Goal: Transaction & Acquisition: Subscribe to service/newsletter

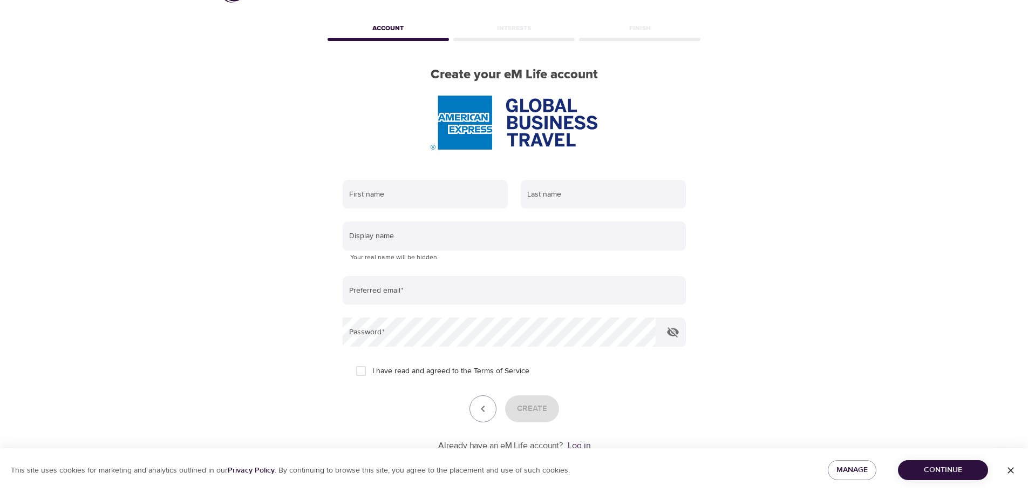
scroll to position [69, 0]
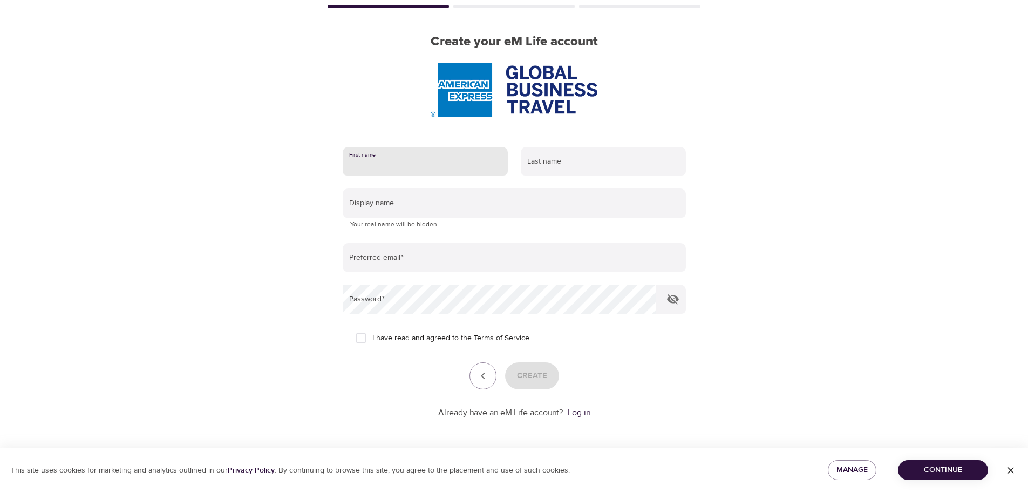
drag, startPoint x: 404, startPoint y: 161, endPoint x: 395, endPoint y: 167, distance: 11.4
click at [404, 161] on input "text" at bounding box center [425, 161] width 165 height 29
type input "[PERSON_NAME]"
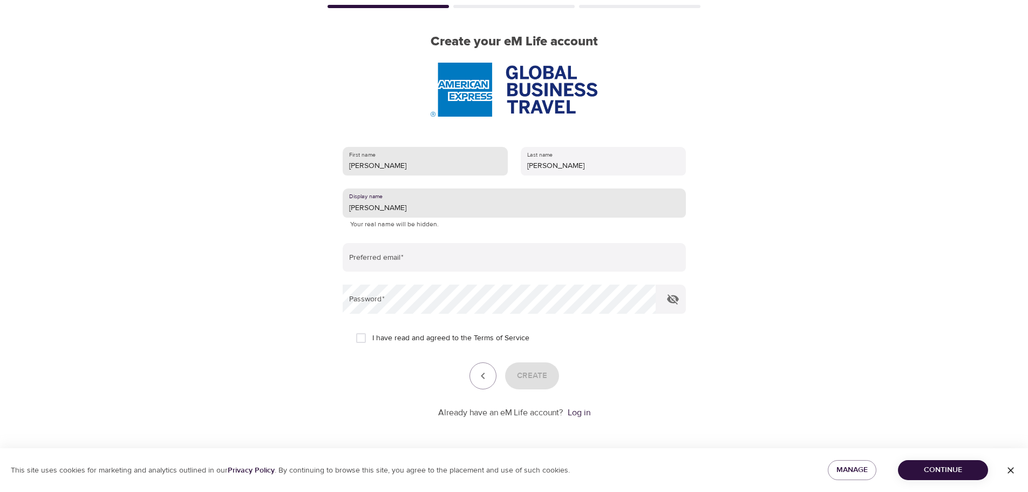
type input "[PERSON_NAME]"
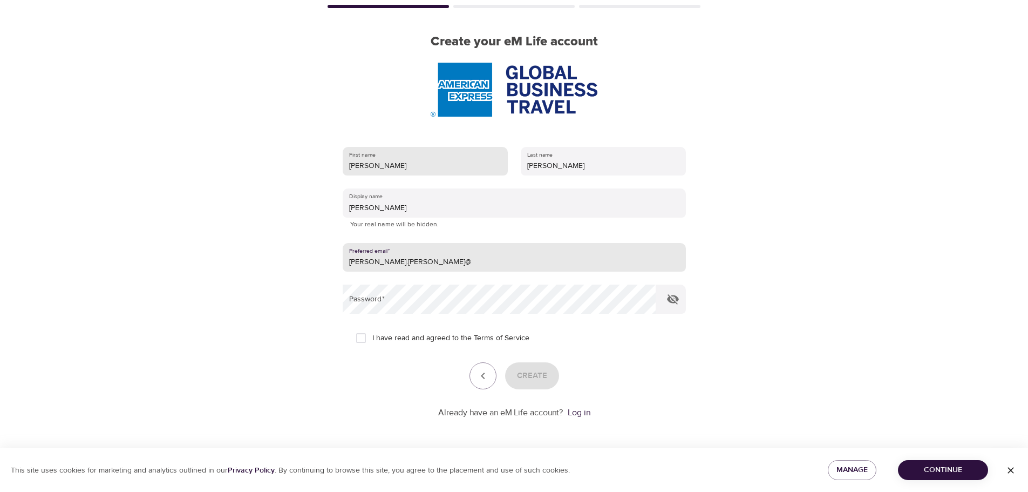
type input "[PERSON_NAME][EMAIL_ADDRESS][PERSON_NAME][DOMAIN_NAME]"
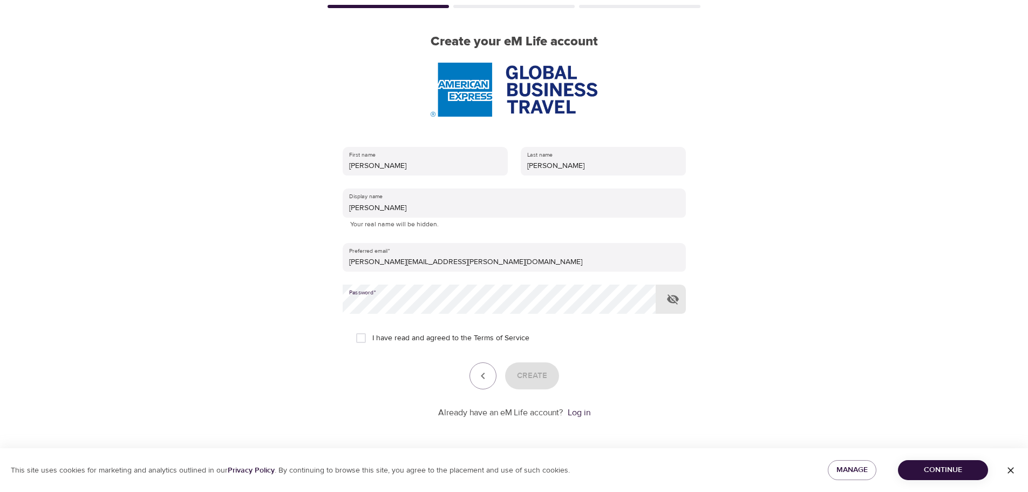
click at [360, 337] on input "I have read and agreed to the Terms of Service" at bounding box center [361, 338] width 23 height 23
checkbox input "true"
click at [533, 382] on span "Create" at bounding box center [532, 376] width 30 height 14
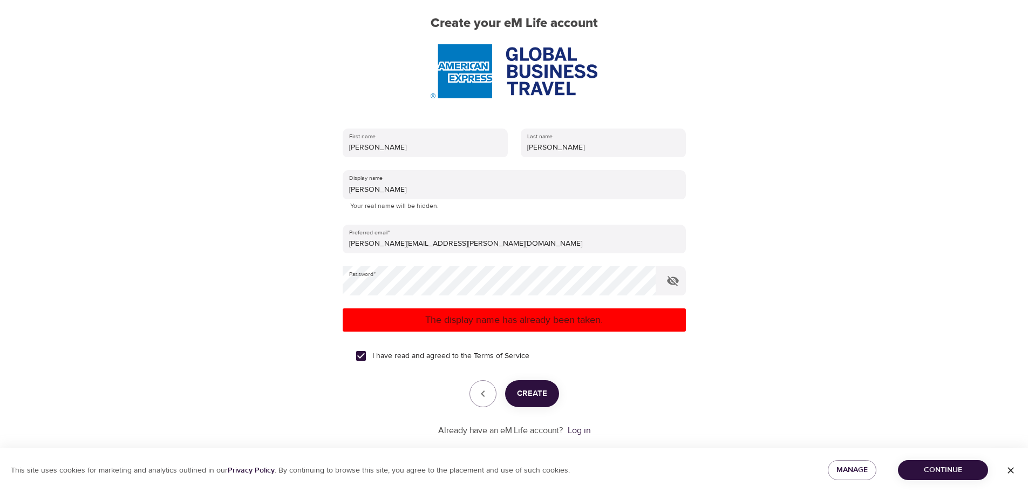
scroll to position [105, 0]
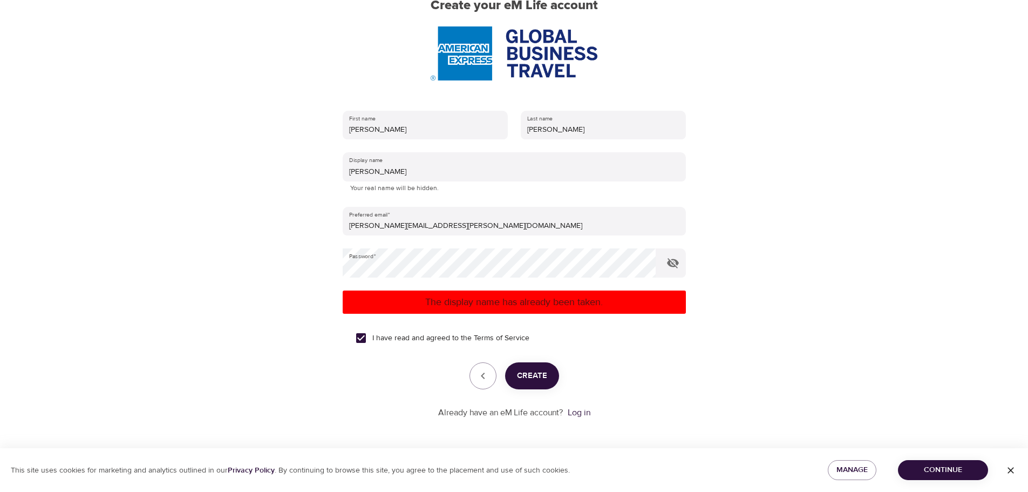
click at [592, 415] on div "Already have an eM Life account? Log in" at bounding box center [514, 413] width 343 height 12
click at [579, 410] on link "Log in" at bounding box center [579, 412] width 23 height 11
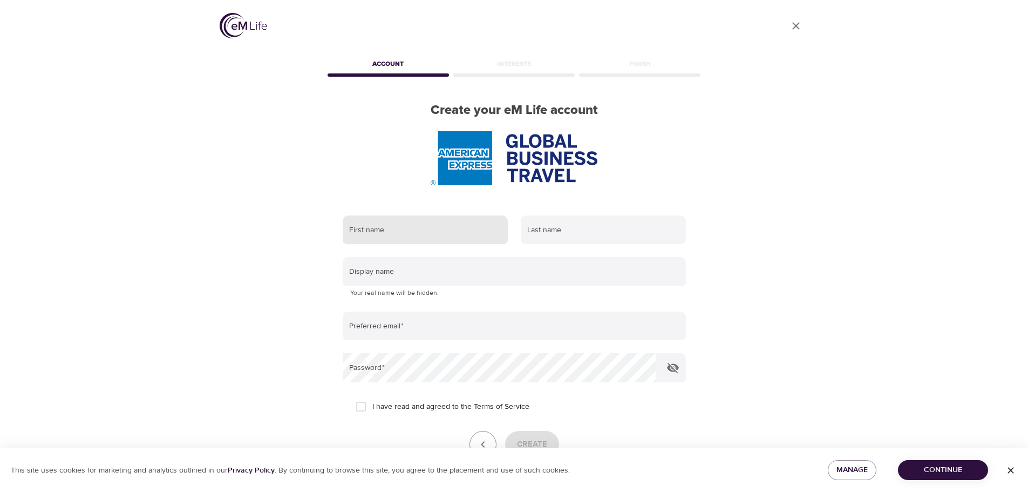
drag, startPoint x: 407, startPoint y: 200, endPoint x: 419, endPoint y: 232, distance: 34.7
click at [408, 200] on div "First name Last name Display name Your real name will be hidden. Preferred emai…" at bounding box center [515, 351] width 378 height 307
click at [419, 232] on input "text" at bounding box center [425, 229] width 165 height 29
type input "[PERSON_NAME]"
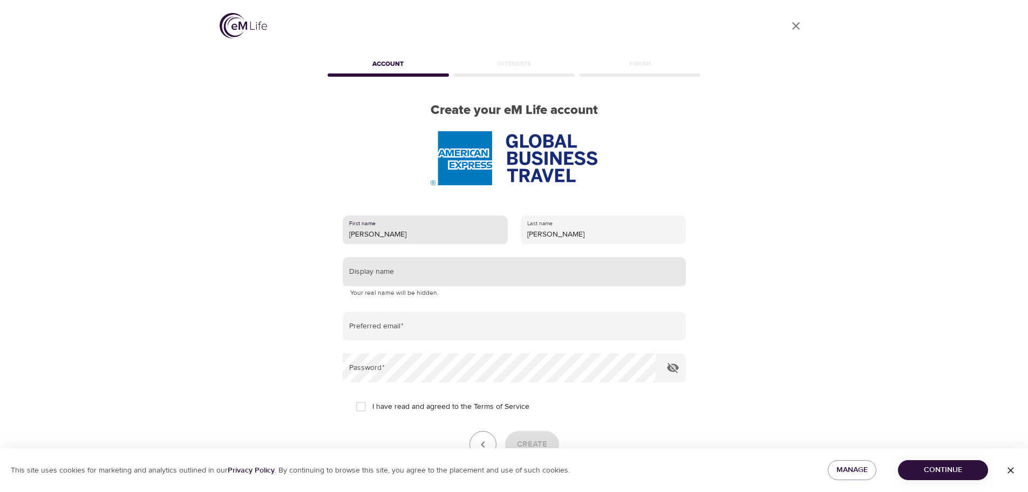
click at [387, 278] on input "text" at bounding box center [514, 271] width 343 height 29
type input "[PERSON_NAME]"
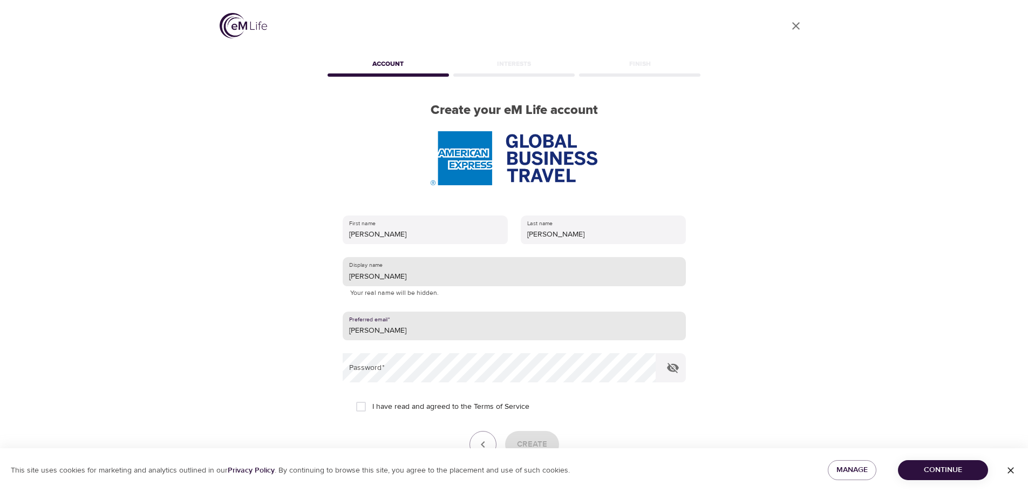
type input "[PERSON_NAME][EMAIL_ADDRESS][PERSON_NAME][DOMAIN_NAME]"
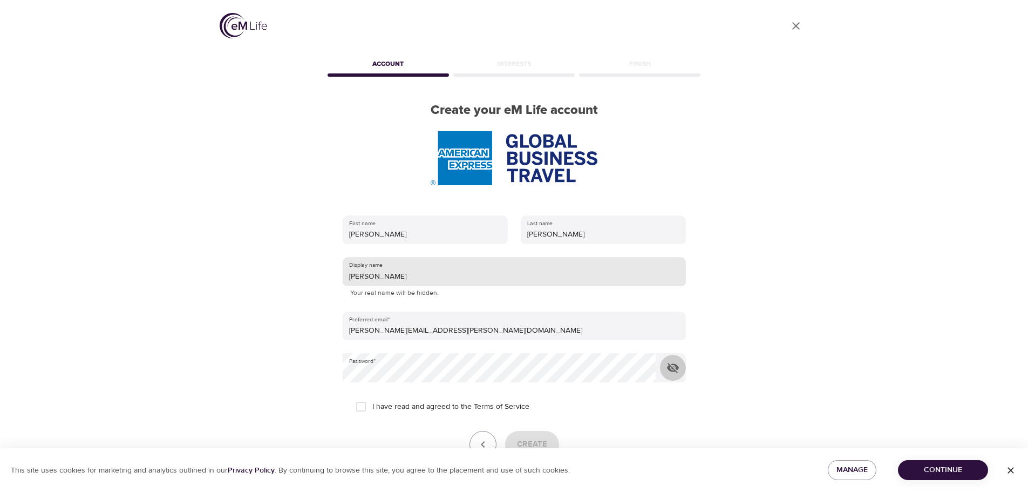
click at [660, 355] on button "button" at bounding box center [673, 368] width 26 height 26
click at [350, 395] on input "I have read and agreed to the Terms of Service" at bounding box center [361, 406] width 23 height 23
checkbox input "true"
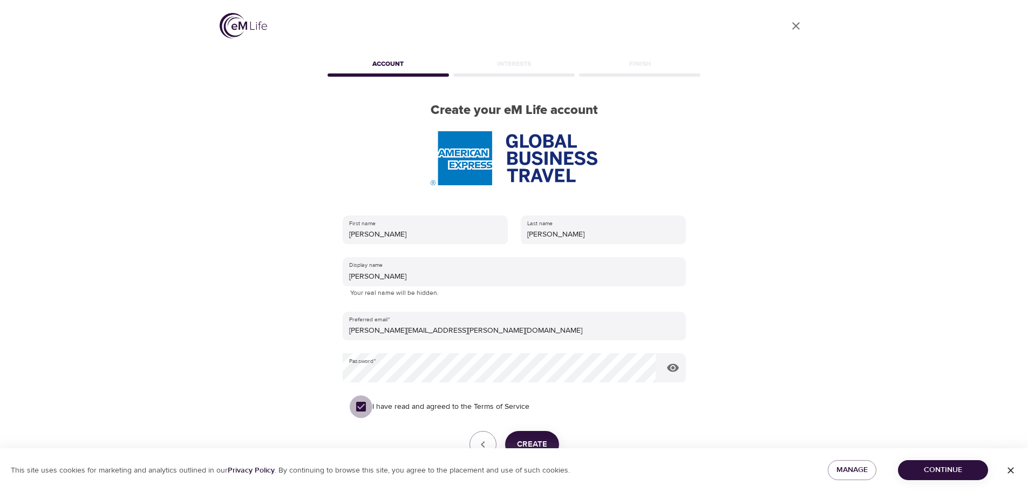
click at [531, 441] on span "Create" at bounding box center [532, 444] width 30 height 14
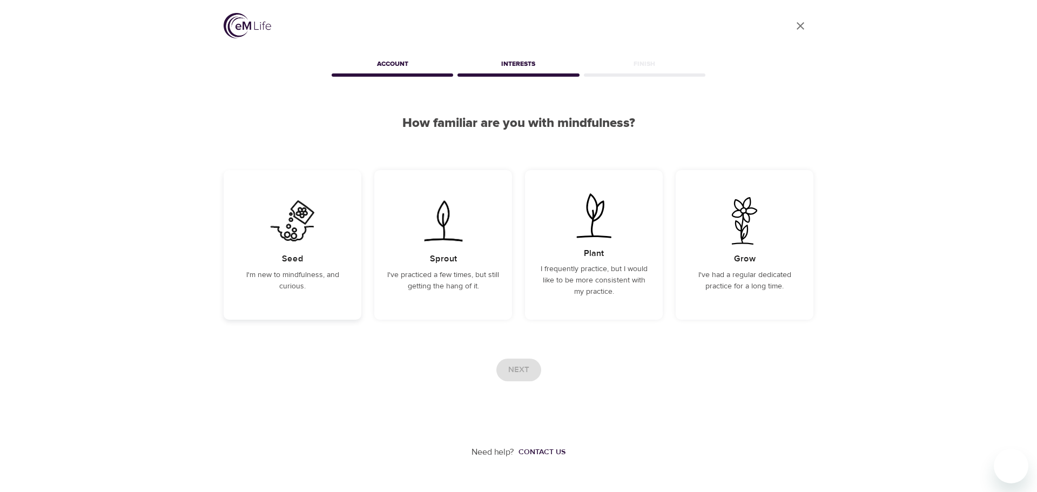
click at [302, 300] on div "Seed I'm new to mindfulness, and curious." at bounding box center [292, 245] width 138 height 150
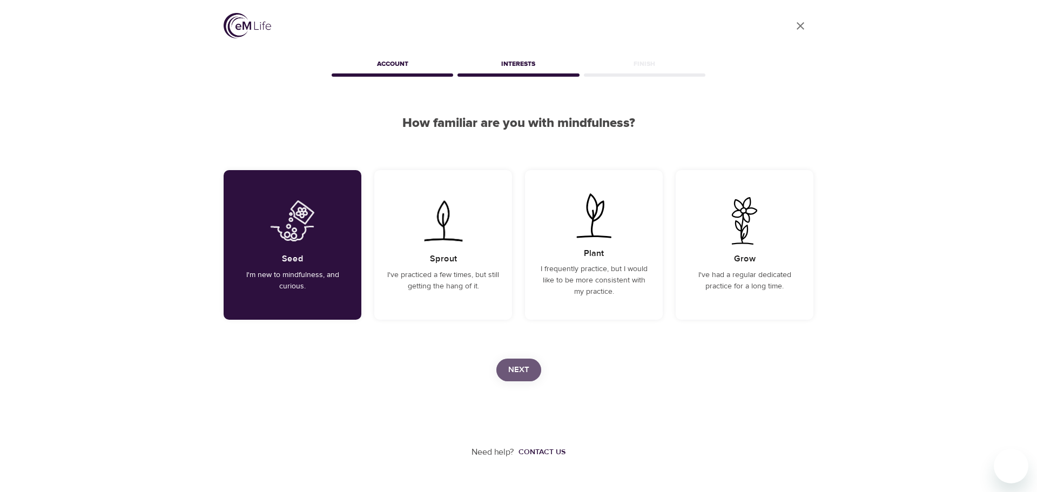
click at [510, 372] on span "Next" at bounding box center [518, 370] width 21 height 14
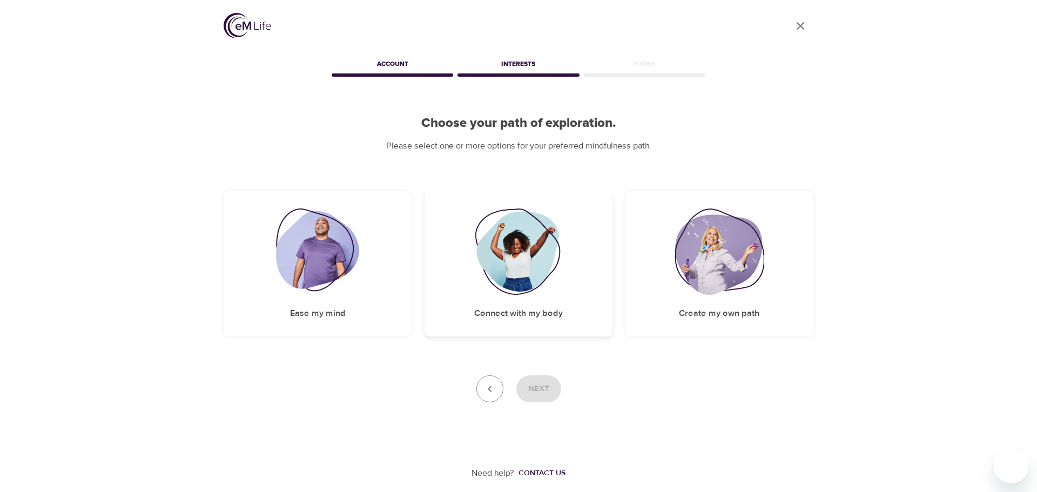
click at [505, 280] on img at bounding box center [518, 251] width 87 height 86
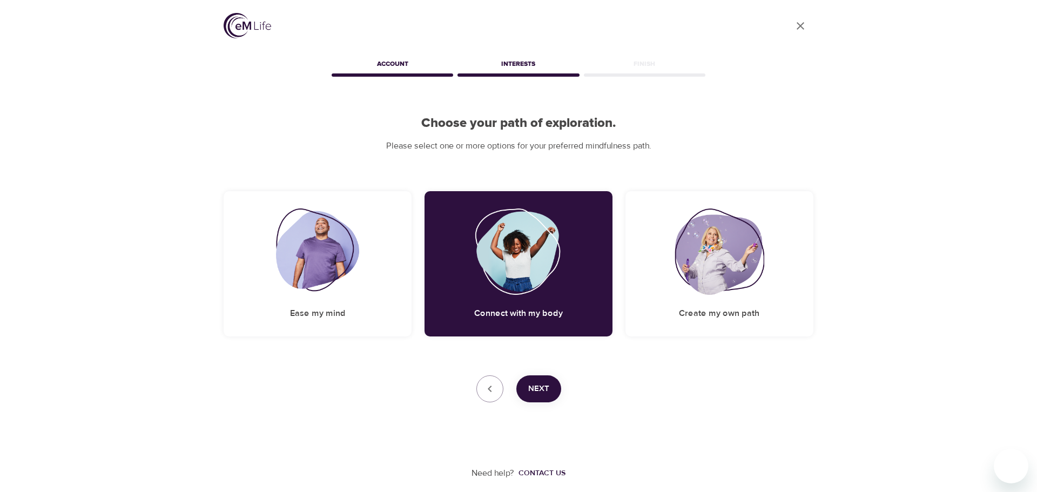
drag, startPoint x: 523, startPoint y: 383, endPoint x: 551, endPoint y: 400, distance: 32.7
click at [523, 383] on button "Next" at bounding box center [538, 388] width 45 height 27
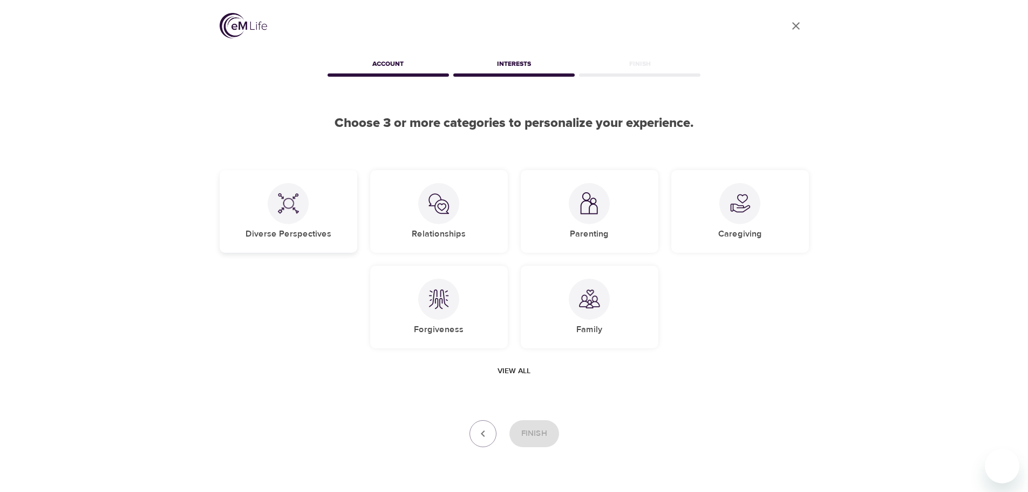
click at [282, 228] on h5 "Diverse Perspectives" at bounding box center [289, 233] width 86 height 11
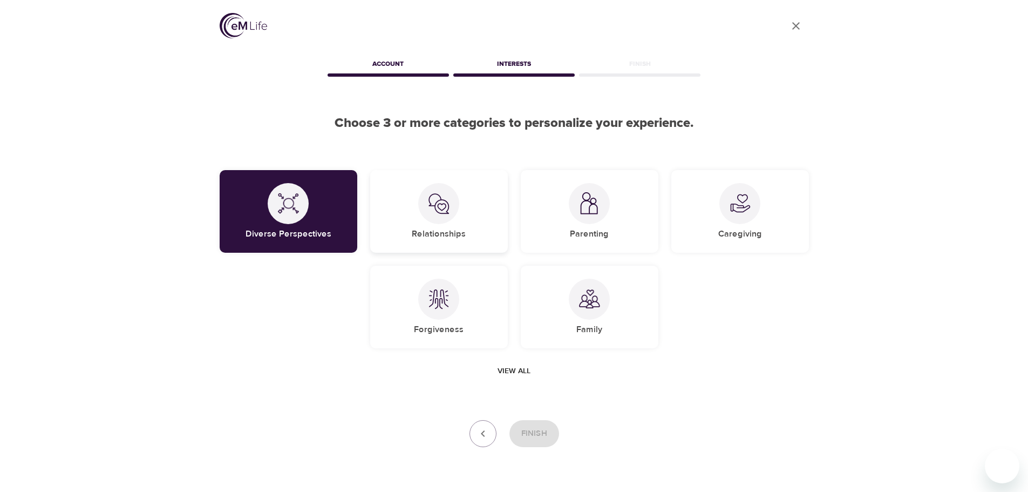
click at [443, 215] on div at bounding box center [438, 203] width 41 height 41
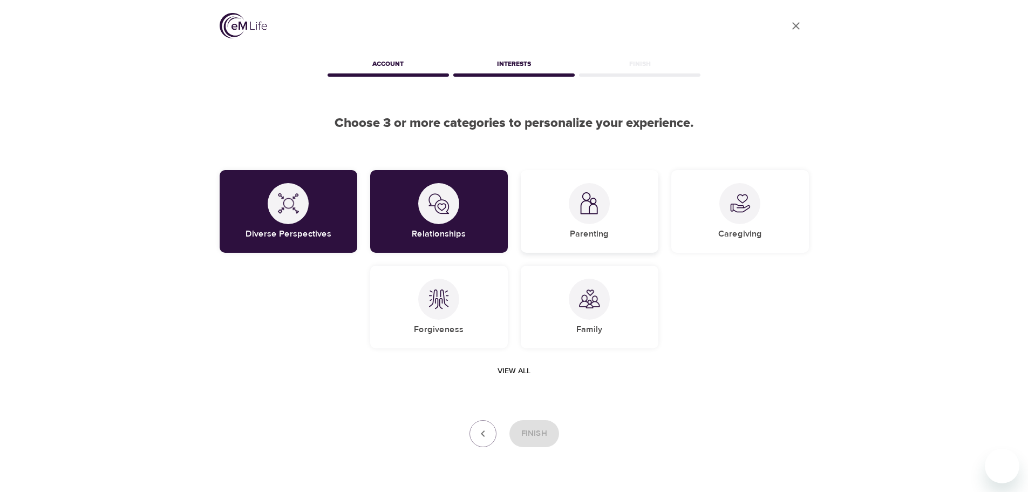
click at [611, 246] on div "Parenting" at bounding box center [590, 211] width 138 height 83
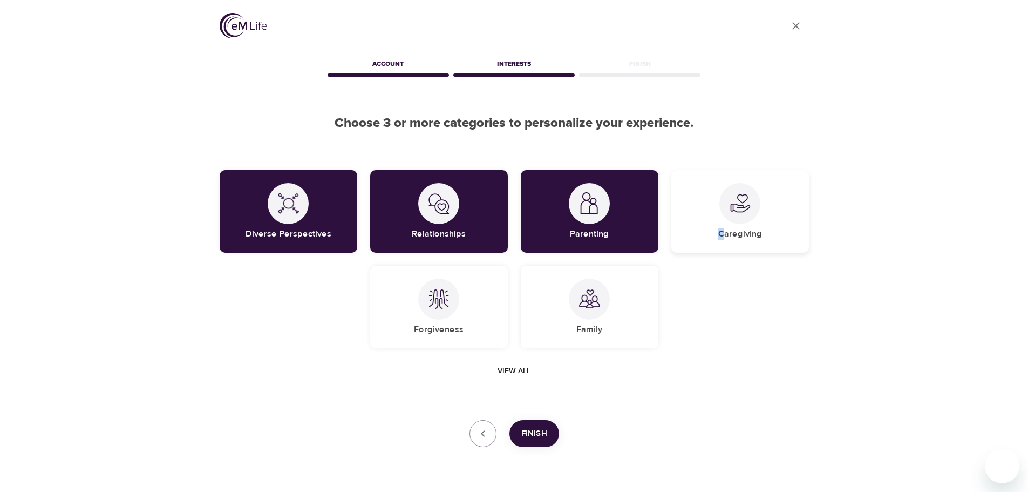
click at [723, 231] on h5 "Caregiving" at bounding box center [741, 233] width 44 height 11
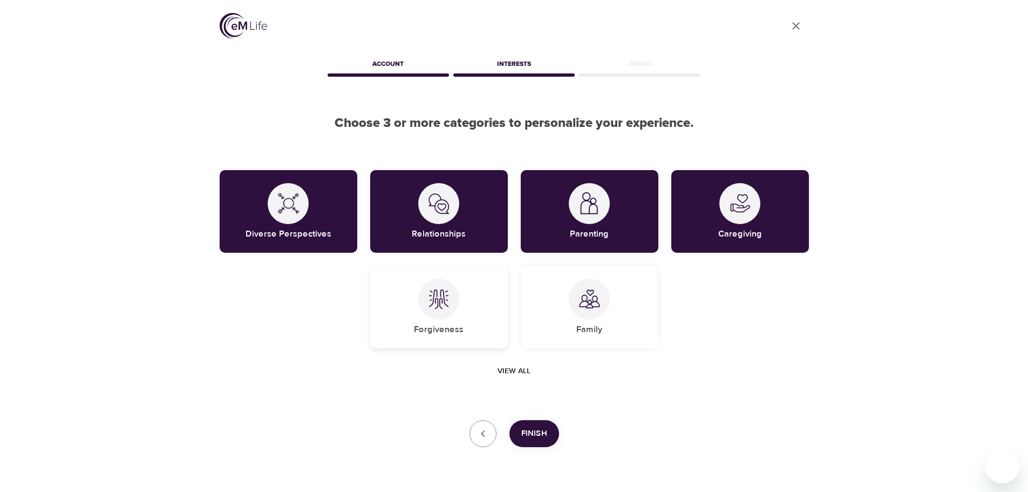
click at [438, 328] on h5 "Forgiveness" at bounding box center [439, 329] width 50 height 11
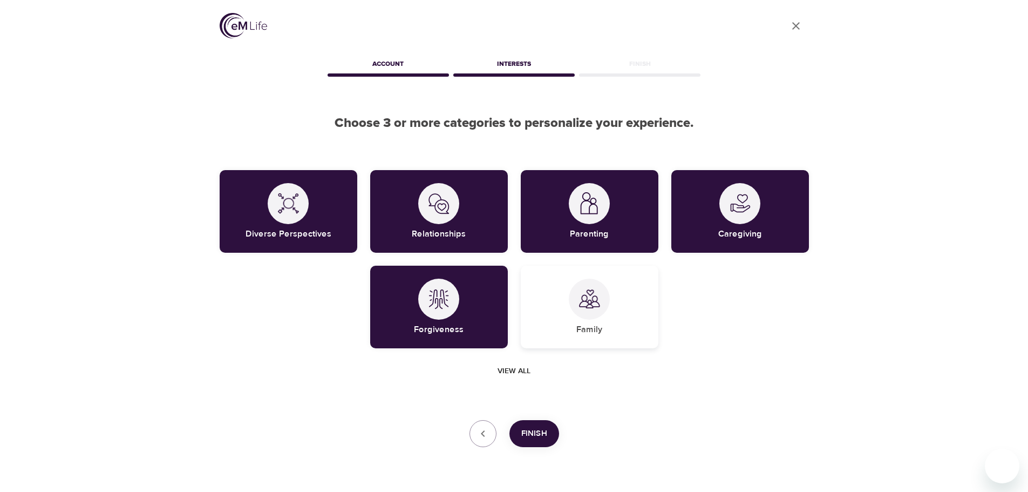
click at [601, 342] on div "Family" at bounding box center [590, 307] width 138 height 83
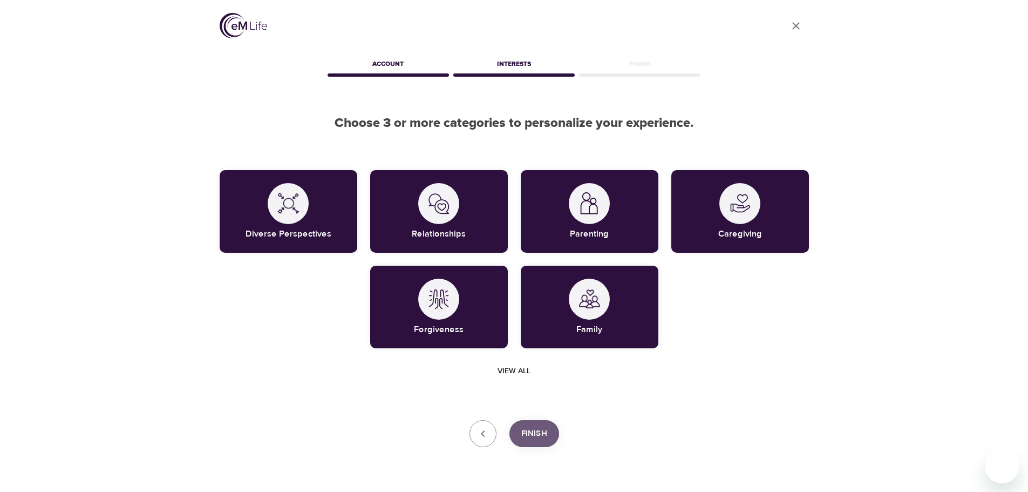
click at [532, 431] on span "Finish" at bounding box center [534, 433] width 26 height 14
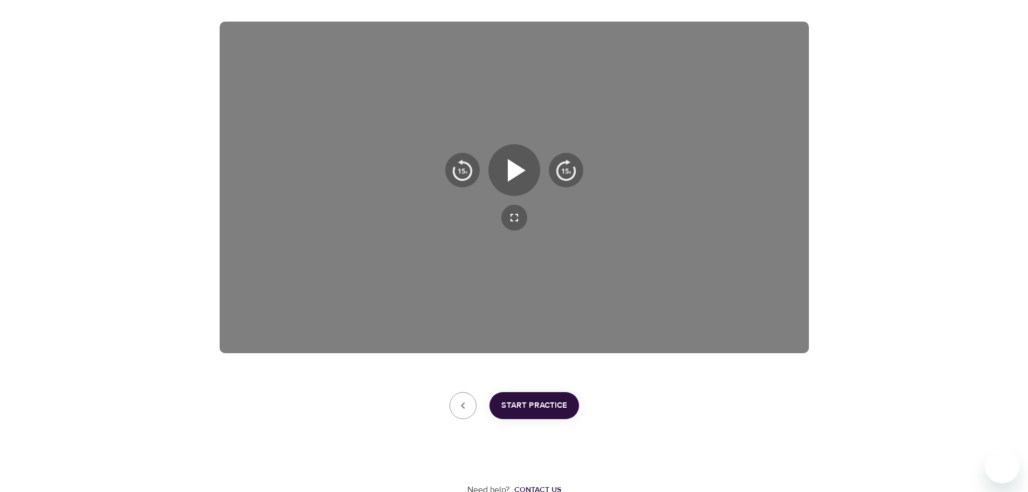
scroll to position [174, 0]
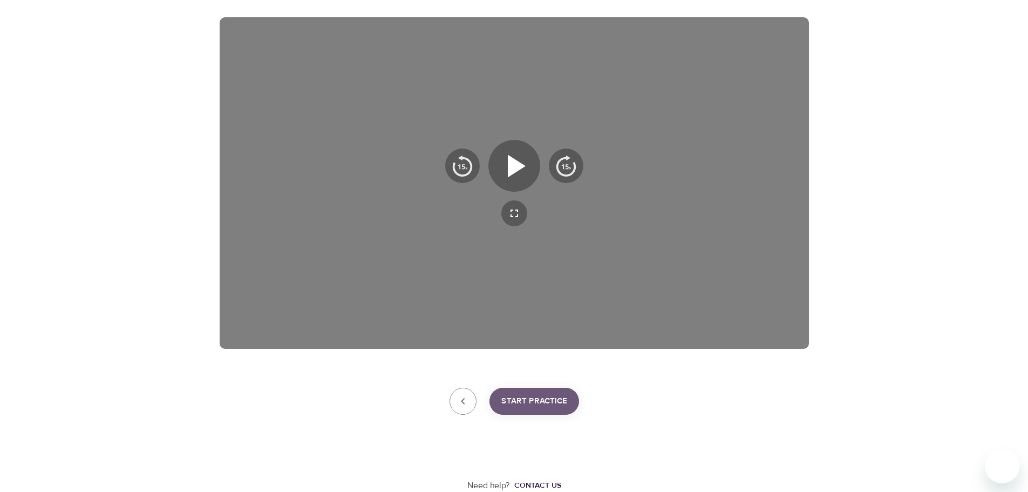
click at [525, 406] on span "Start Practice" at bounding box center [535, 401] width 66 height 14
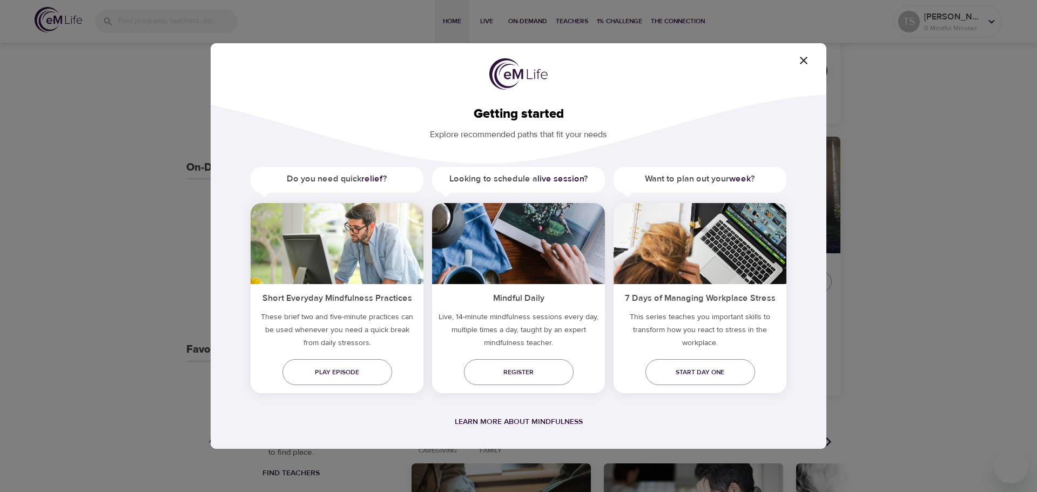
drag, startPoint x: 802, startPoint y: 62, endPoint x: 826, endPoint y: 69, distance: 25.4
click at [802, 62] on icon "button" at bounding box center [804, 61] width 8 height 8
